Goal: Task Accomplishment & Management: Complete application form

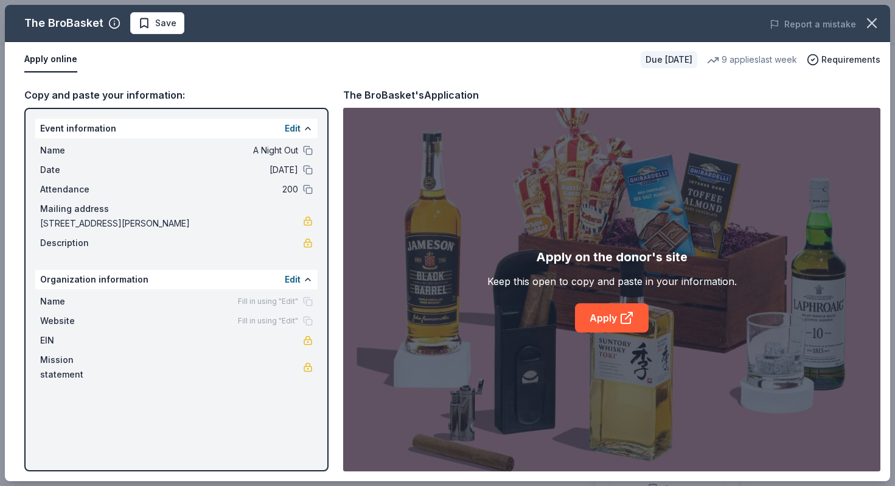
scroll to position [272, 0]
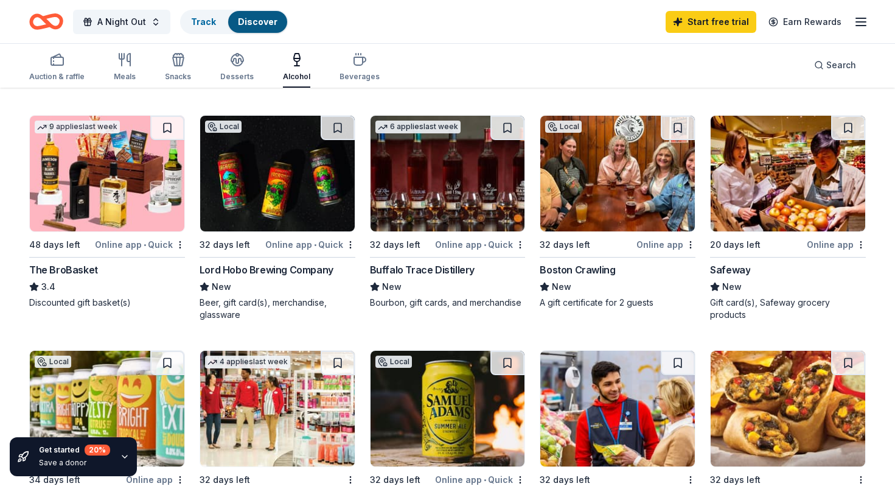
scroll to position [345, 0]
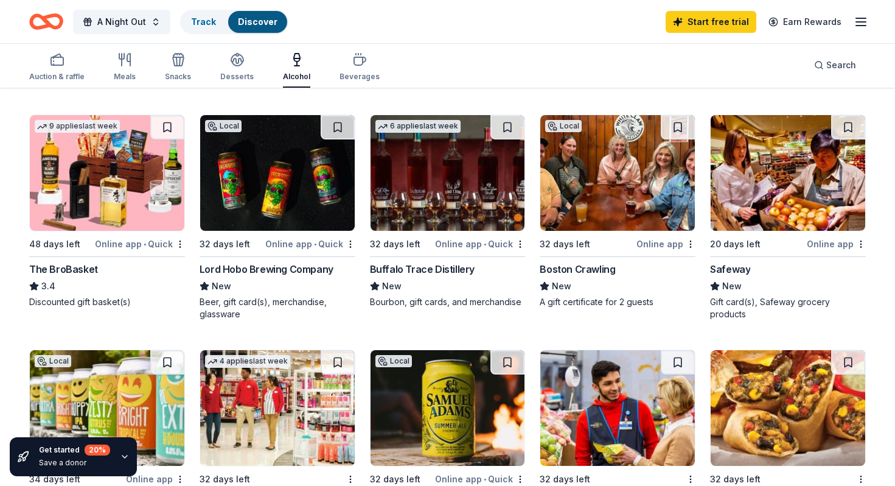
click at [572, 270] on div "Boston Crawling" at bounding box center [577, 269] width 75 height 15
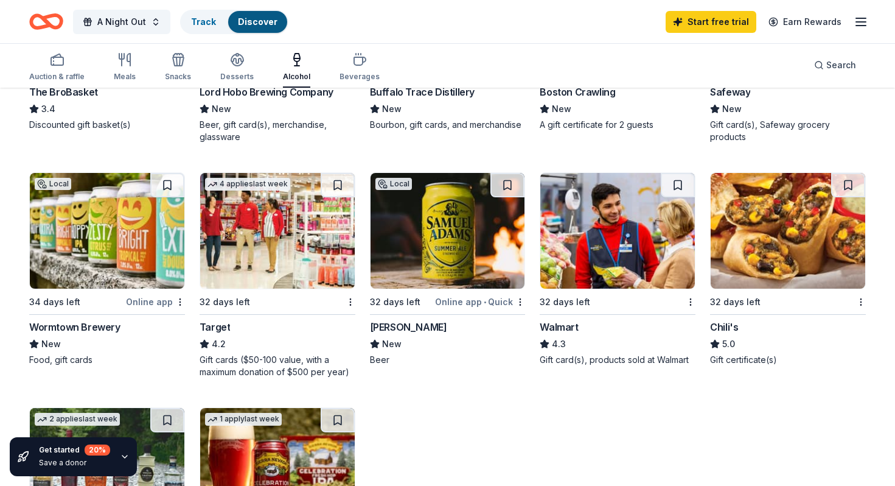
scroll to position [531, 0]
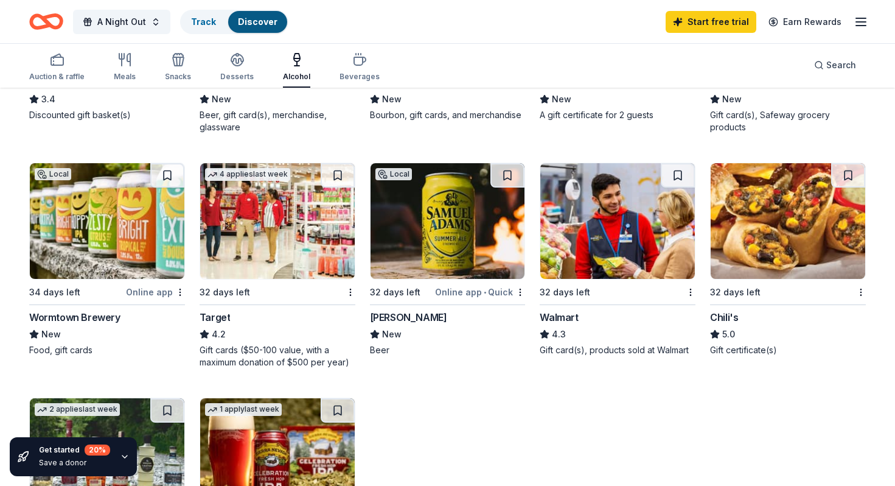
click at [85, 322] on div "Wormtown Brewery" at bounding box center [74, 317] width 91 height 15
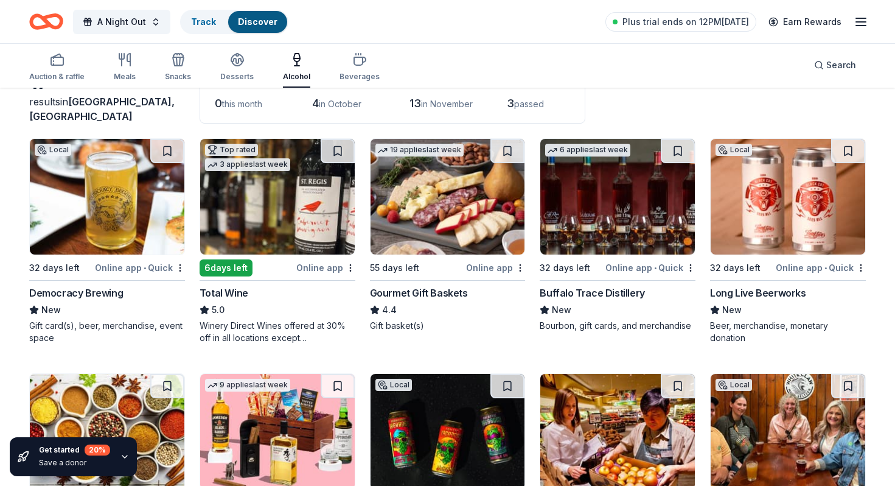
scroll to position [88, 0]
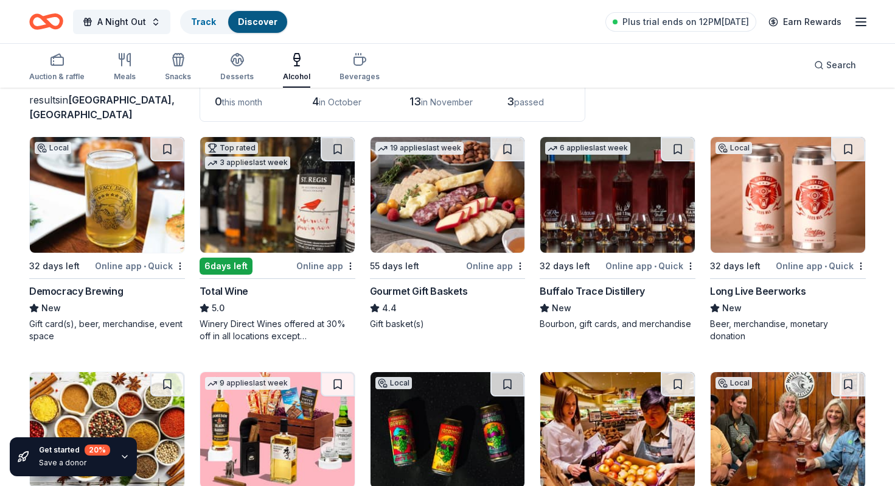
click at [612, 289] on div "Buffalo Trace Distillery" at bounding box center [592, 291] width 105 height 15
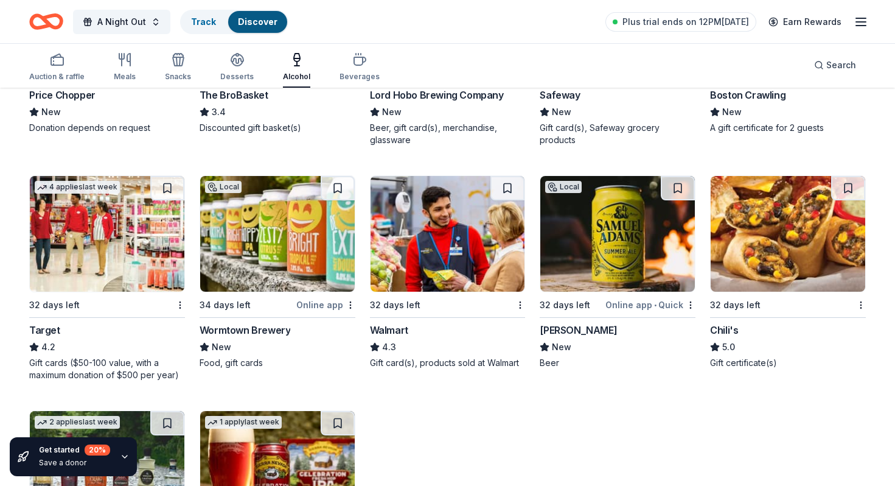
scroll to position [520, 0]
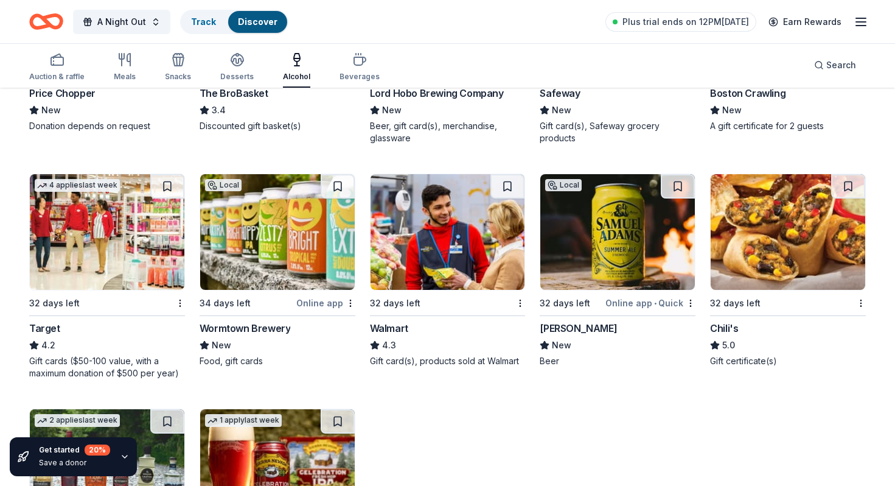
click at [562, 326] on div "[PERSON_NAME]" at bounding box center [578, 328] width 77 height 15
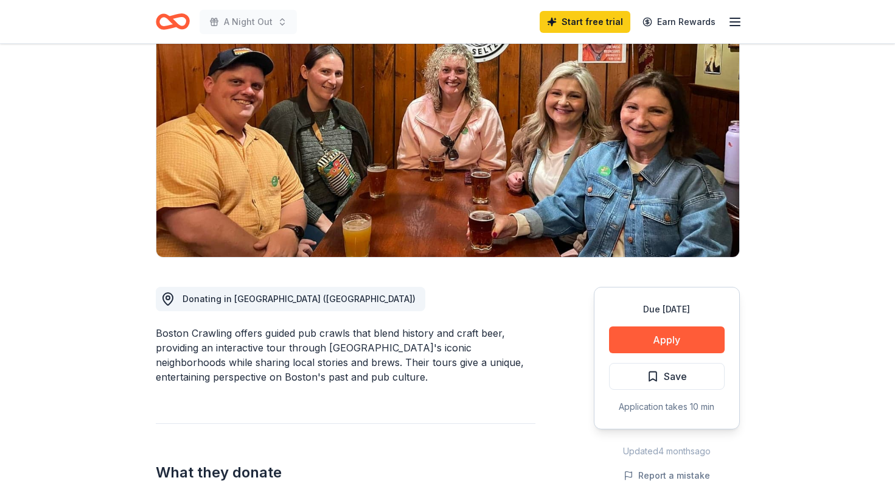
scroll to position [118, 0]
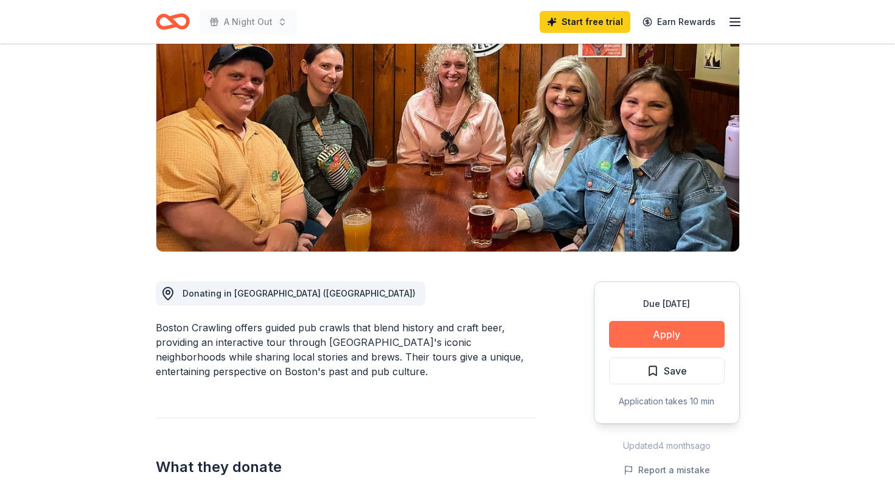
click at [641, 338] on button "Apply" at bounding box center [667, 334] width 116 height 27
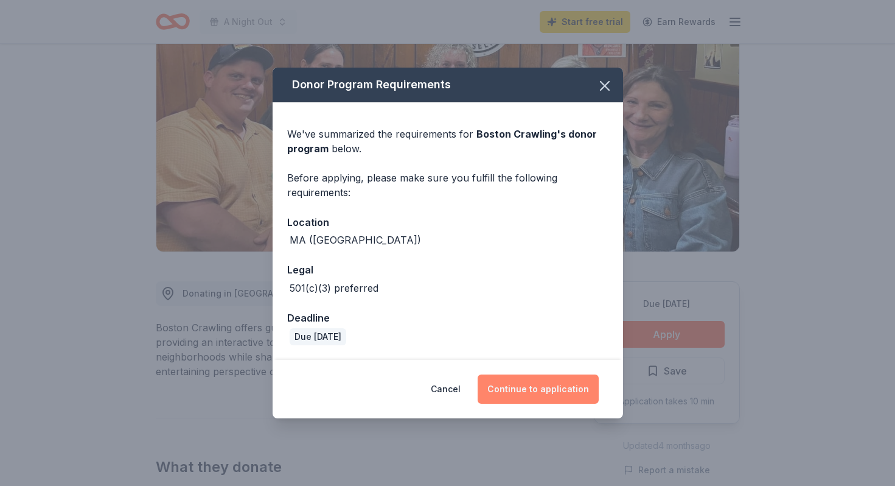
click at [536, 391] on button "Continue to application" at bounding box center [538, 388] width 121 height 29
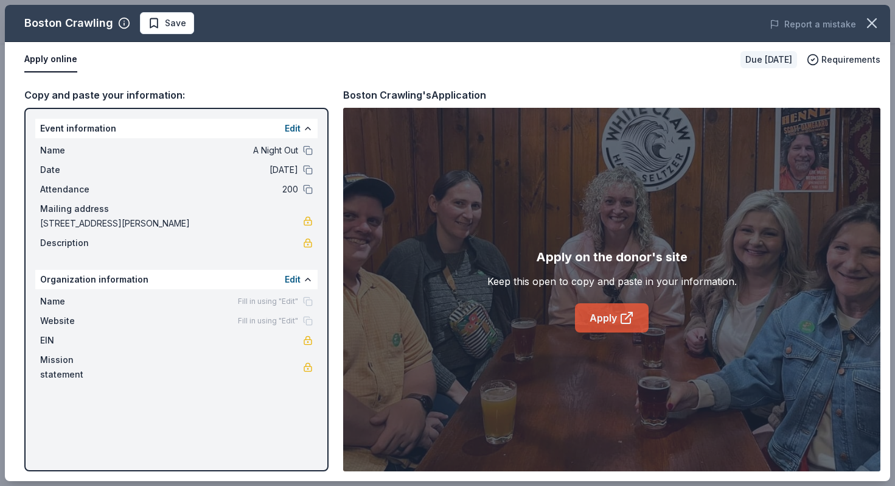
click at [609, 317] on link "Apply" at bounding box center [612, 317] width 74 height 29
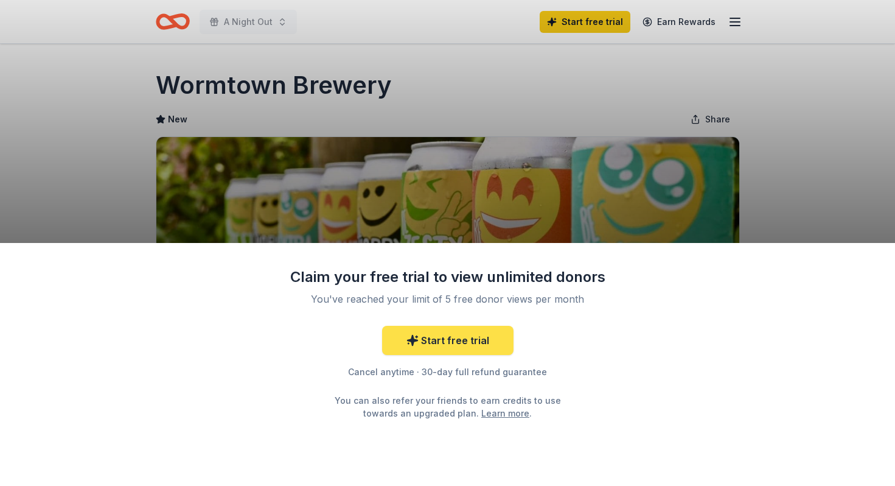
click at [444, 340] on link "Start free trial" at bounding box center [447, 340] width 131 height 29
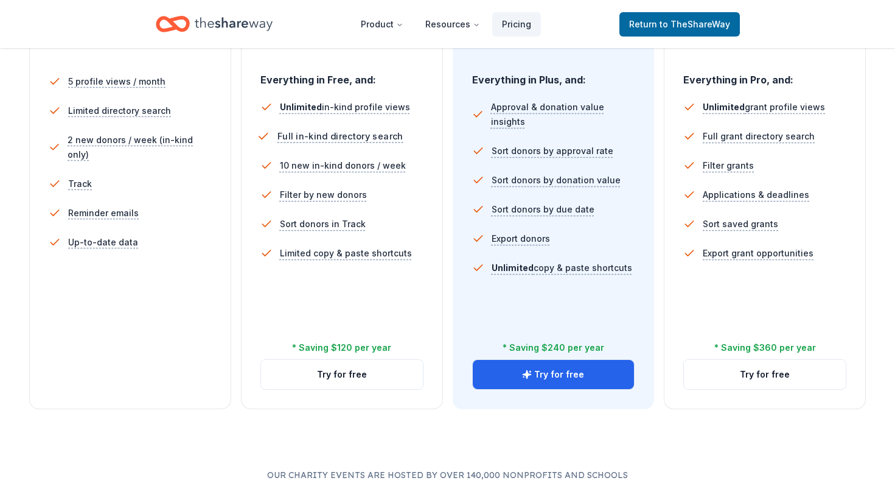
scroll to position [356, 0]
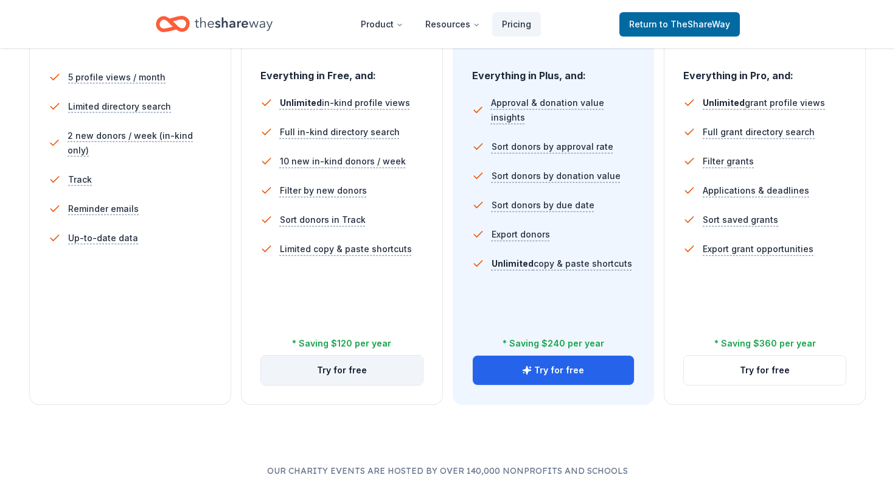
click at [334, 374] on button "Try for free" at bounding box center [342, 370] width 162 height 29
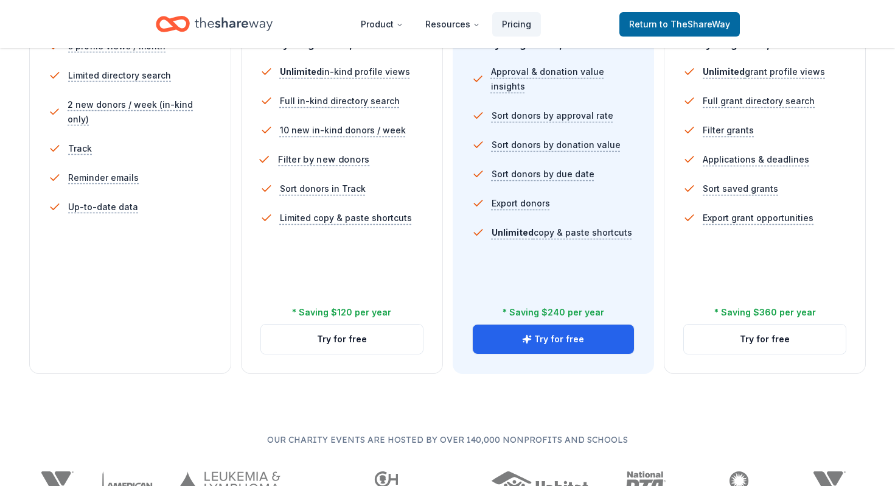
scroll to position [389, 0]
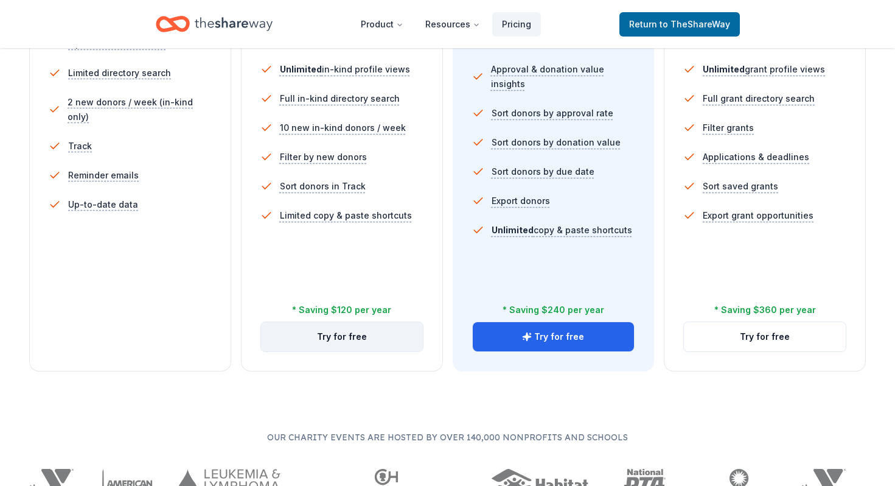
click at [353, 341] on button "Try for free" at bounding box center [342, 336] width 162 height 29
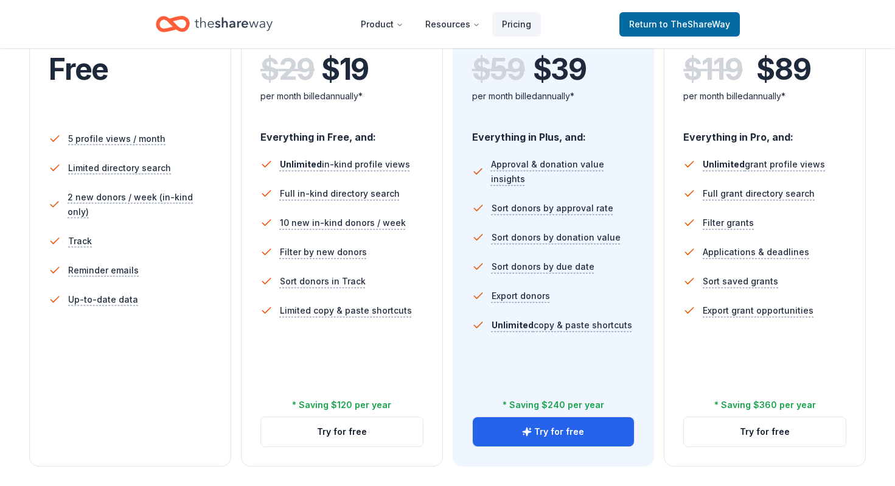
scroll to position [47, 0]
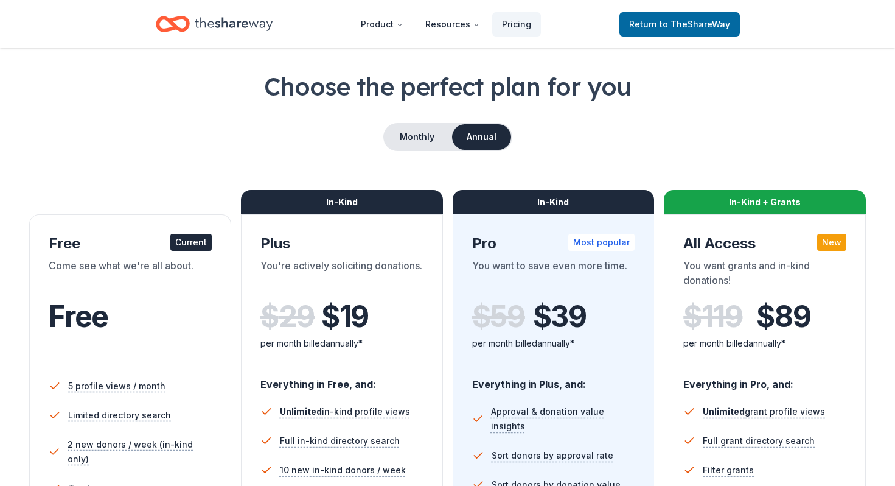
click at [374, 199] on div "In-Kind" at bounding box center [342, 202] width 202 height 24
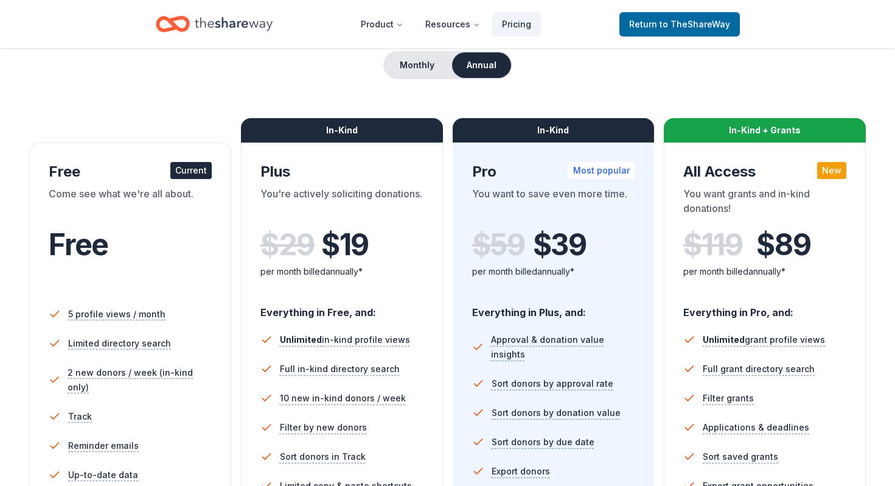
scroll to position [117, 0]
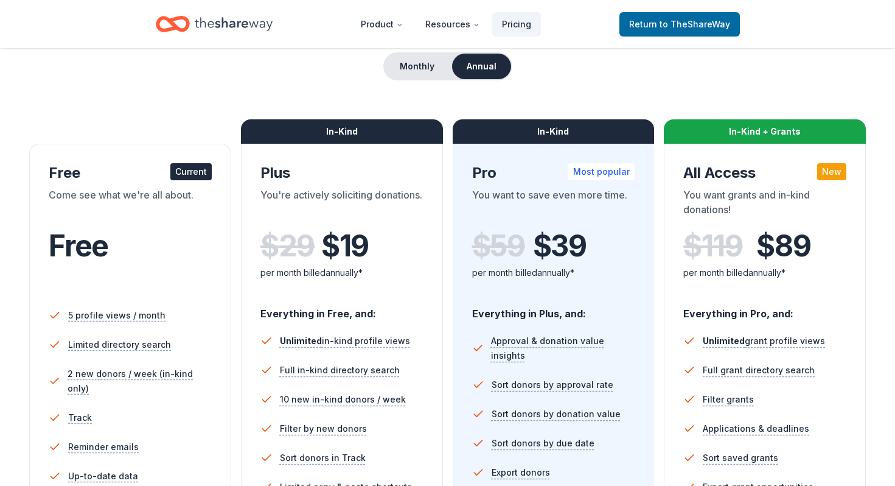
click at [352, 178] on div "Plus" at bounding box center [342, 172] width 163 height 19
click at [356, 137] on div "In-Kind" at bounding box center [342, 131] width 202 height 24
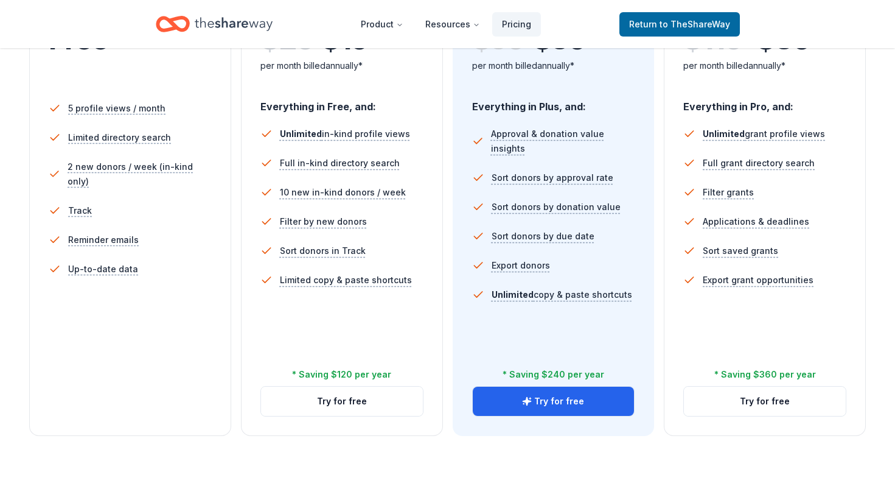
scroll to position [322, 0]
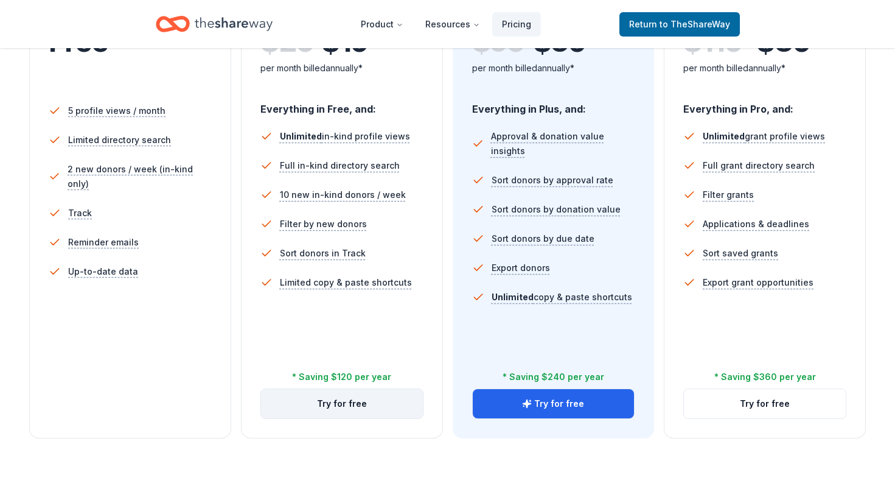
click at [349, 404] on button "Try for free" at bounding box center [342, 403] width 162 height 29
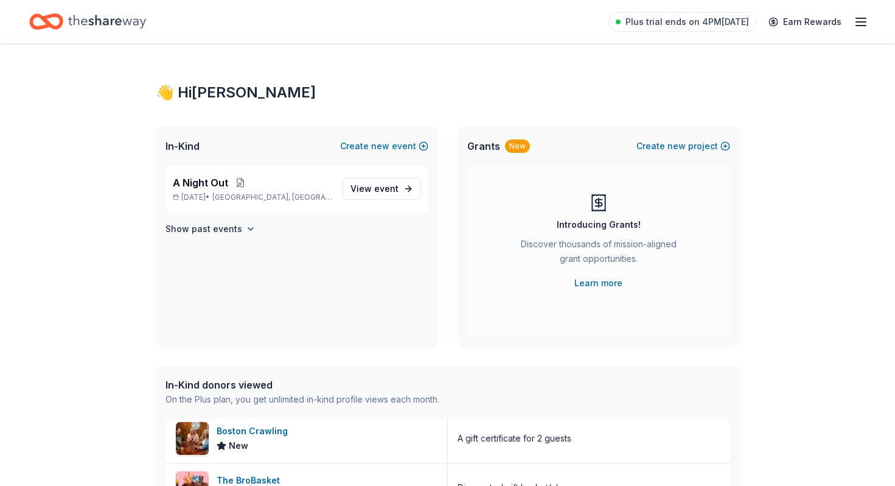
click at [143, 33] on icon "Home" at bounding box center [107, 21] width 78 height 25
click at [124, 20] on icon "Home" at bounding box center [107, 21] width 78 height 13
click at [53, 21] on icon "Home" at bounding box center [46, 21] width 34 height 29
click at [110, 22] on icon "Home" at bounding box center [107, 21] width 78 height 25
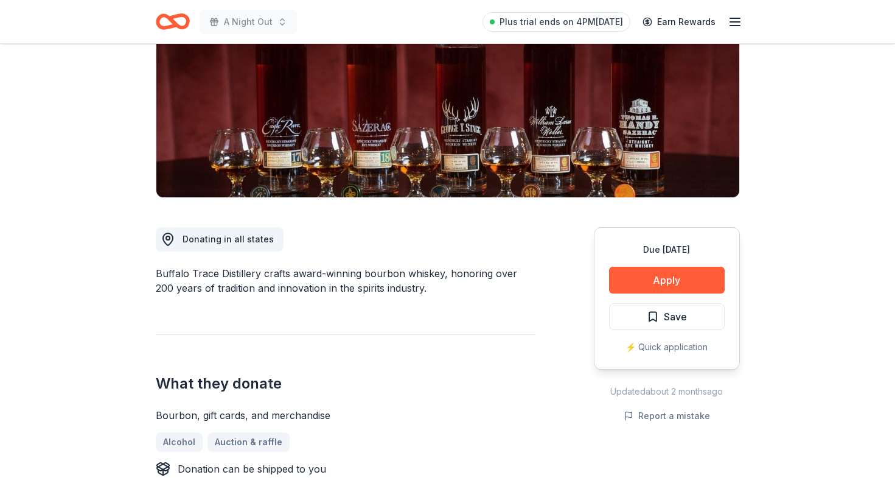
scroll to position [175, 0]
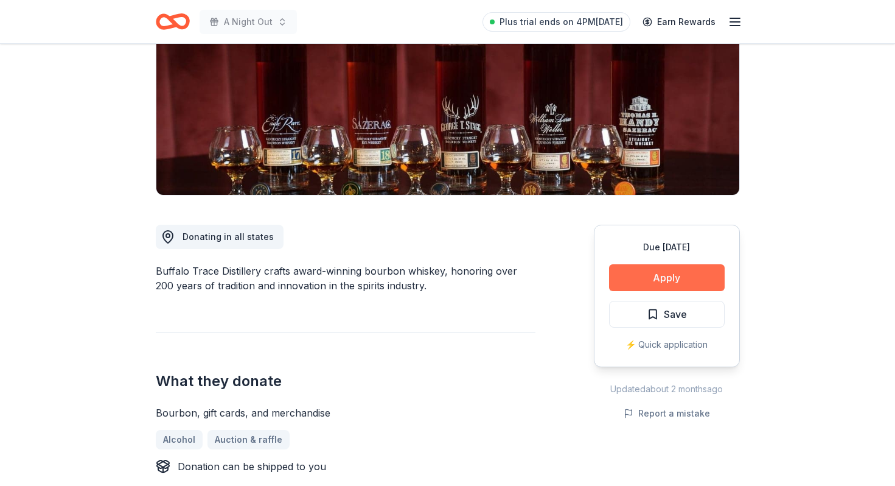
click at [637, 271] on button "Apply" at bounding box center [667, 277] width 116 height 27
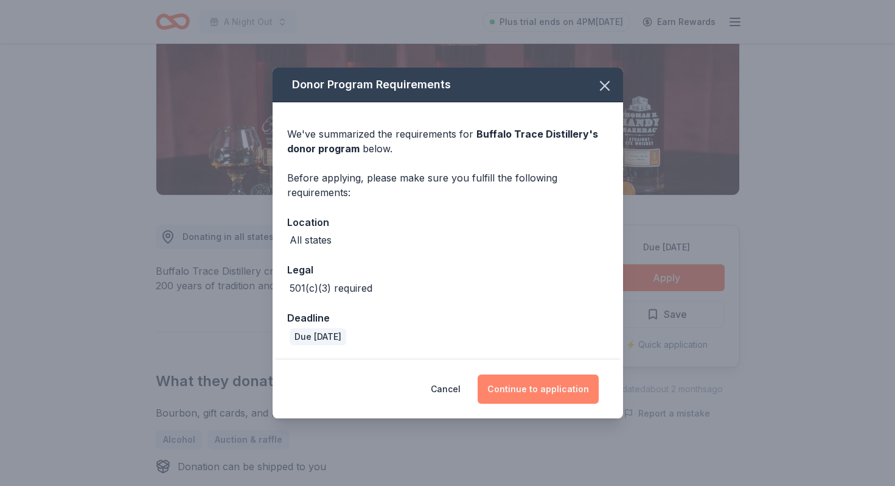
click at [552, 388] on button "Continue to application" at bounding box center [538, 388] width 121 height 29
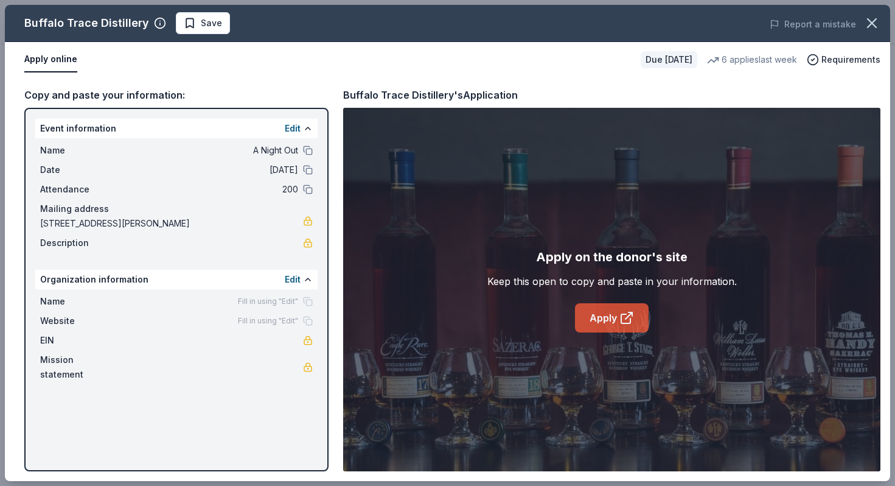
click at [604, 320] on link "Apply" at bounding box center [612, 317] width 74 height 29
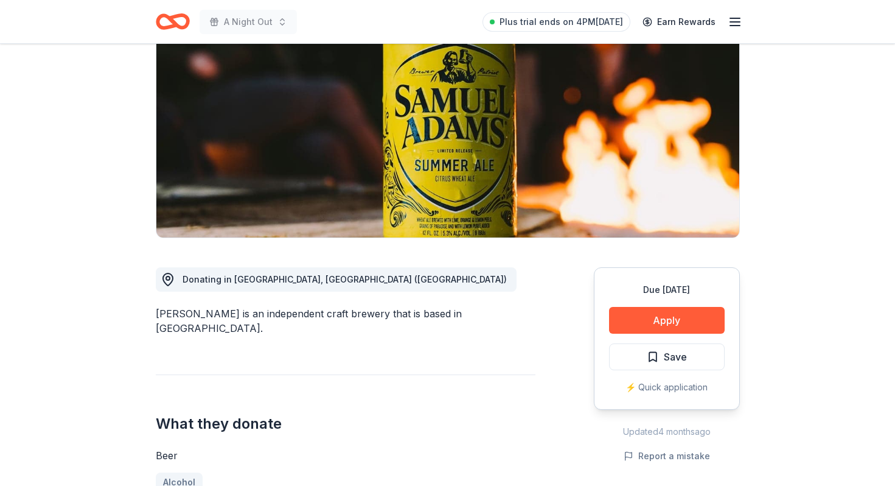
scroll to position [133, 0]
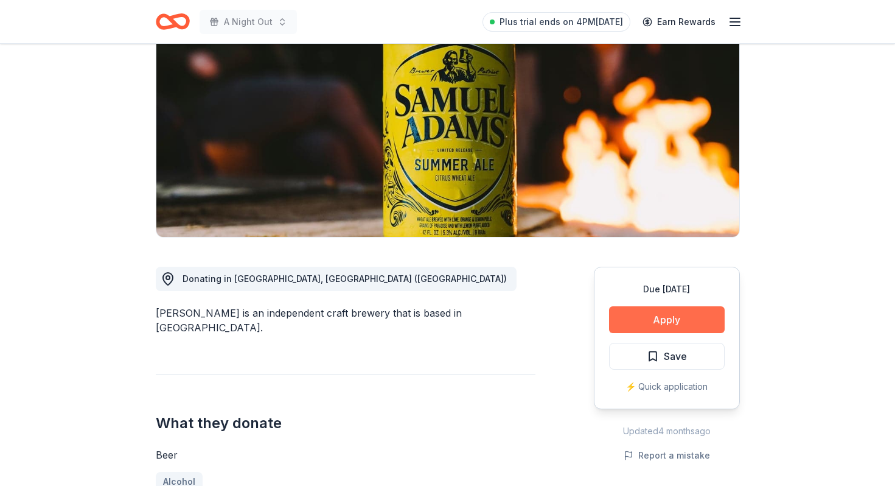
click at [682, 323] on button "Apply" at bounding box center [667, 319] width 116 height 27
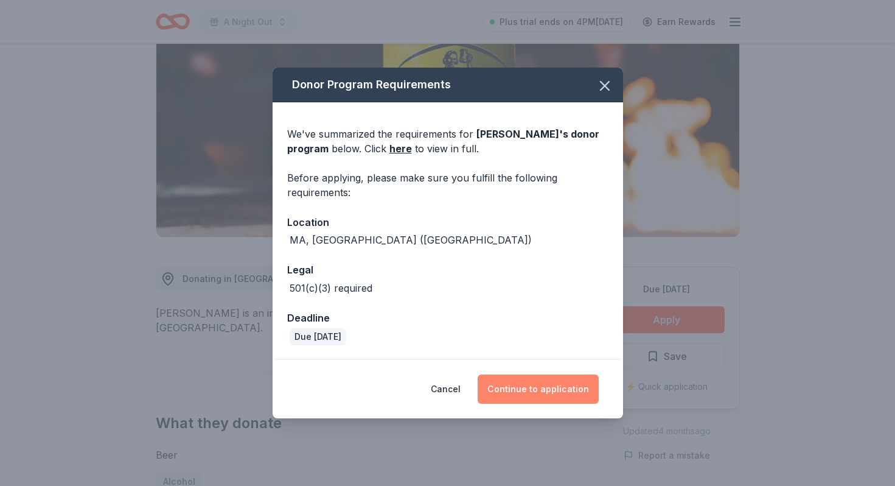
click at [566, 391] on button "Continue to application" at bounding box center [538, 388] width 121 height 29
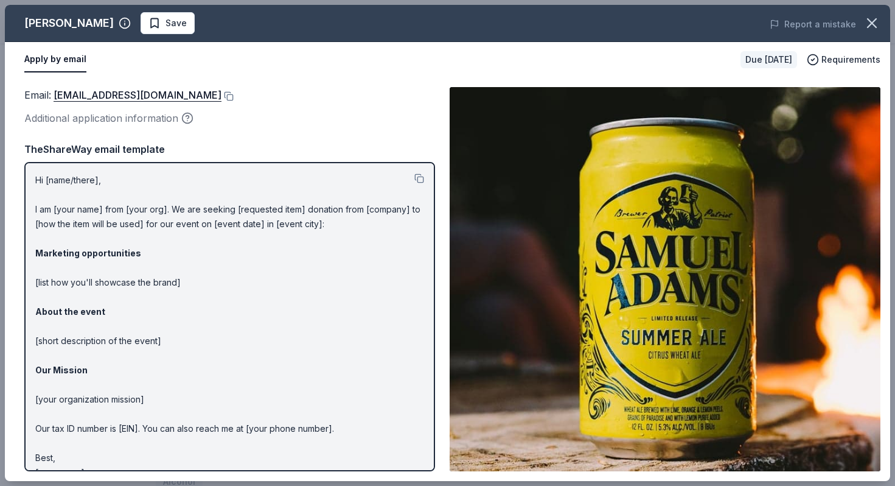
click at [128, 201] on p "Hi [name/there], I am [your name] from [your org]. We are seeking [requested it…" at bounding box center [229, 326] width 389 height 307
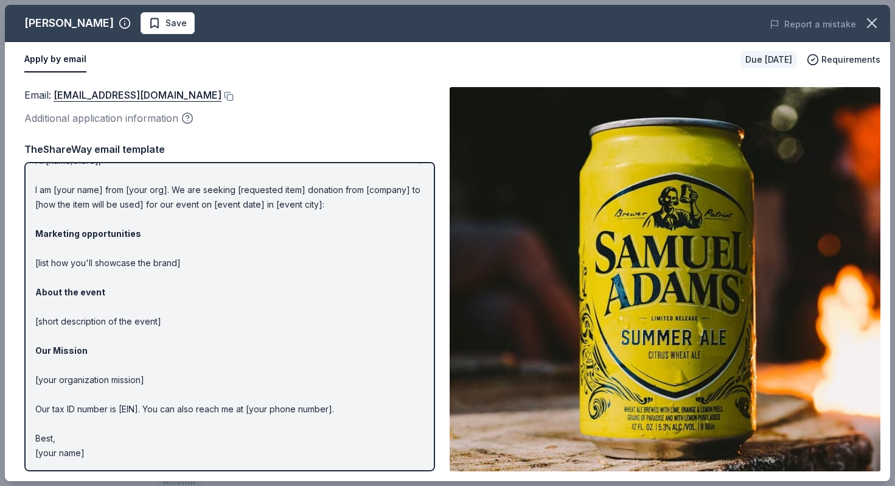
scroll to position [19, 0]
drag, startPoint x: 98, startPoint y: 453, endPoint x: -7, endPoint y: 240, distance: 236.9
click at [0, 240] on html "A Night Out Plus trial ends on 4PM[DATE] Earn Rewards Due [DATE] Share [PERSON_…" at bounding box center [447, 110] width 895 height 486
drag, startPoint x: 93, startPoint y: 456, endPoint x: 66, endPoint y: 340, distance: 118.7
click at [66, 340] on p "Hi [name/there], I am [your name] from [your org]. We are seeking [requested it…" at bounding box center [229, 307] width 389 height 307
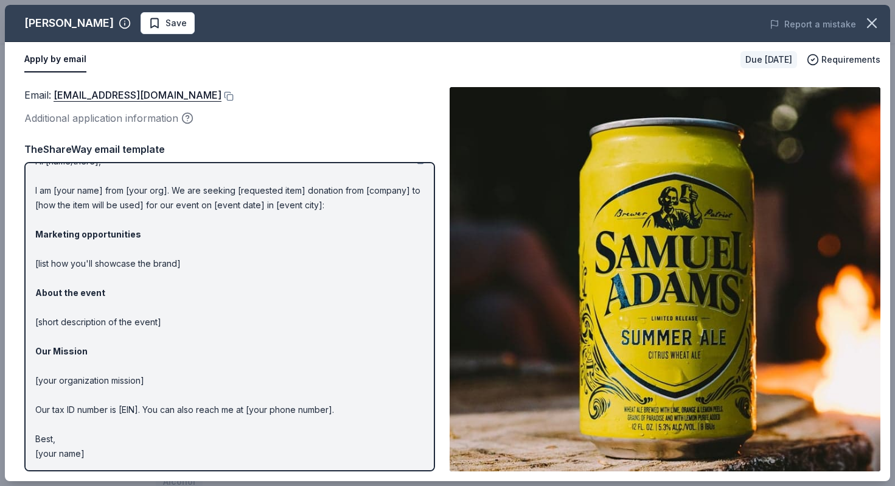
click at [66, 340] on p "Hi [name/there], I am [your name] from [your org]. We are seeking [requested it…" at bounding box center [229, 307] width 389 height 307
drag, startPoint x: 66, startPoint y: 340, endPoint x: 67, endPoint y: 251, distance: 89.5
click at [67, 251] on p "Hi [name/there], I am [your name] from [your org]. We are seeking [requested it…" at bounding box center [229, 307] width 389 height 307
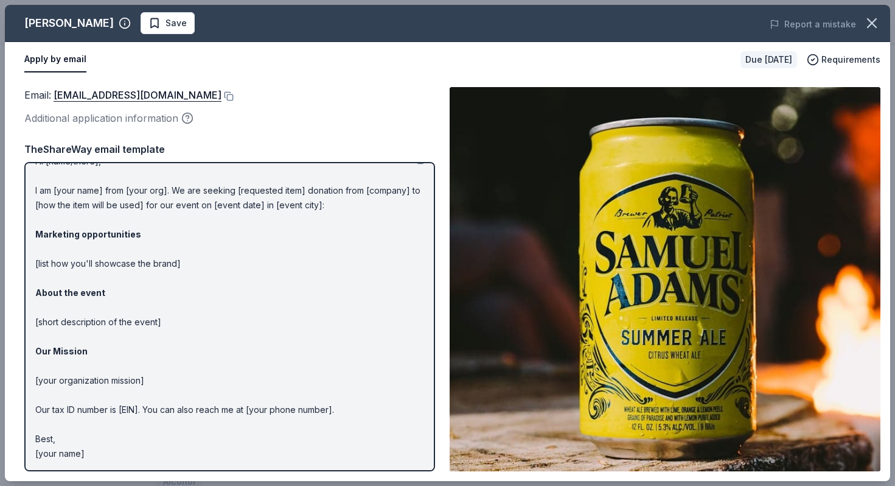
click at [86, 135] on div "Email : [EMAIL_ADDRESS][DOMAIN_NAME] Additional application information TheShar…" at bounding box center [229, 279] width 411 height 384
click at [88, 145] on div "TheShareWay email template" at bounding box center [229, 149] width 411 height 16
click at [63, 60] on button "Apply by email" at bounding box center [55, 60] width 62 height 26
click at [100, 448] on p "Hi [name/there], I am [your name] from [your org]. We are seeking [requested it…" at bounding box center [229, 307] width 389 height 307
click at [93, 449] on p "Hi [name/there], I am [your name] from [your org]. We are seeking [requested it…" at bounding box center [229, 307] width 389 height 307
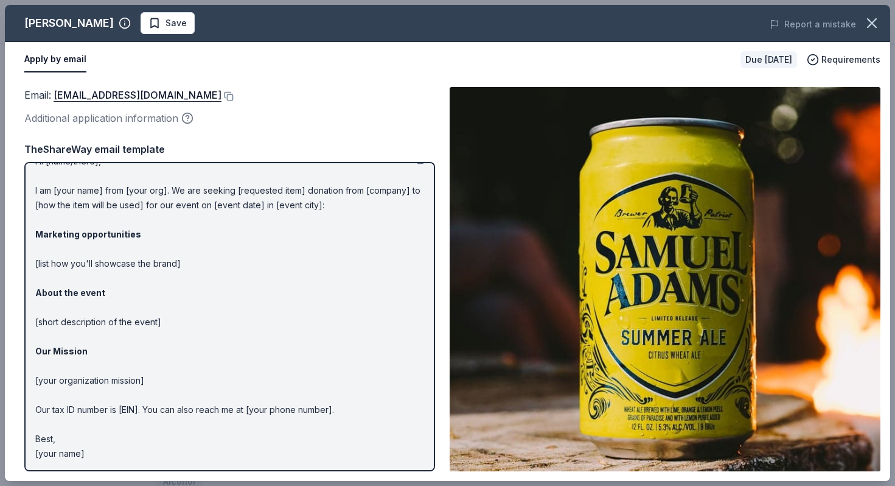
click at [93, 449] on p "Hi [name/there], I am [your name] from [your org]. We are seeking [requested it…" at bounding box center [229, 307] width 389 height 307
click at [68, 451] on p "Hi [name/there], I am [your name] from [your org]. We are seeking [requested it…" at bounding box center [229, 307] width 389 height 307
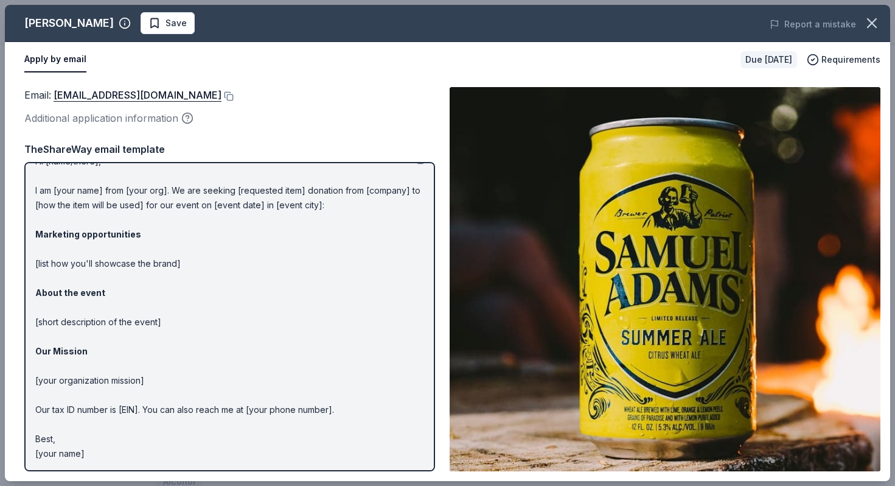
drag, startPoint x: 80, startPoint y: 453, endPoint x: 72, endPoint y: 236, distance: 216.8
click at [72, 236] on p "Hi [name/there], I am [your name] from [your org]. We are seeking [requested it…" at bounding box center [229, 307] width 389 height 307
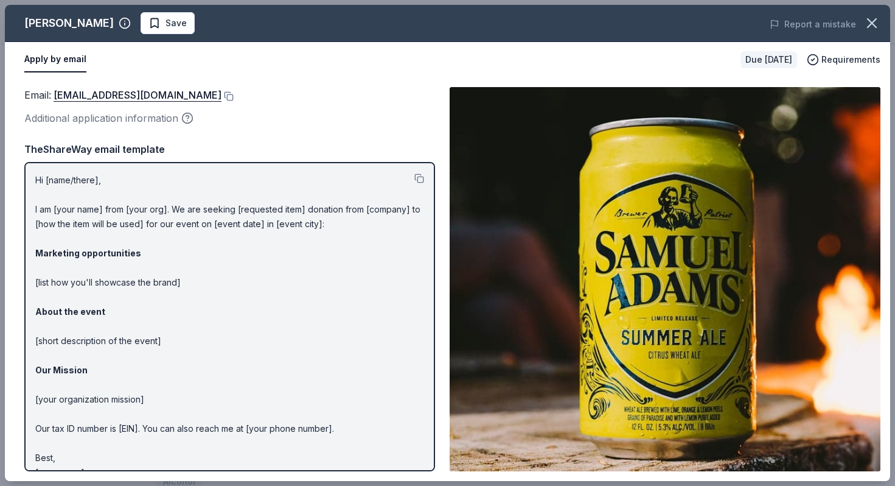
scroll to position [0, 0]
click at [420, 178] on button at bounding box center [420, 178] width 10 height 10
